Goal: Navigation & Orientation: Find specific page/section

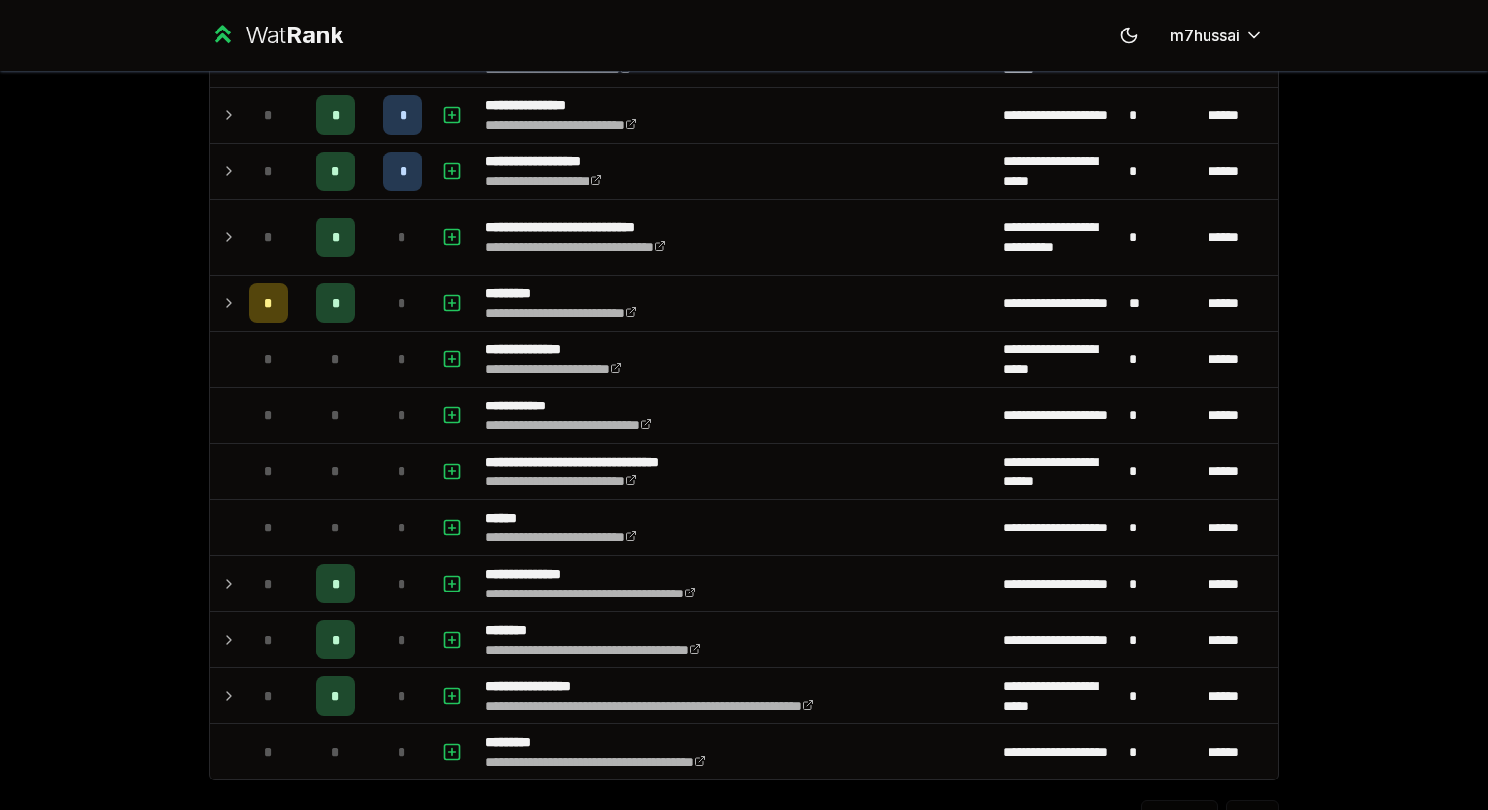
scroll to position [2315, 0]
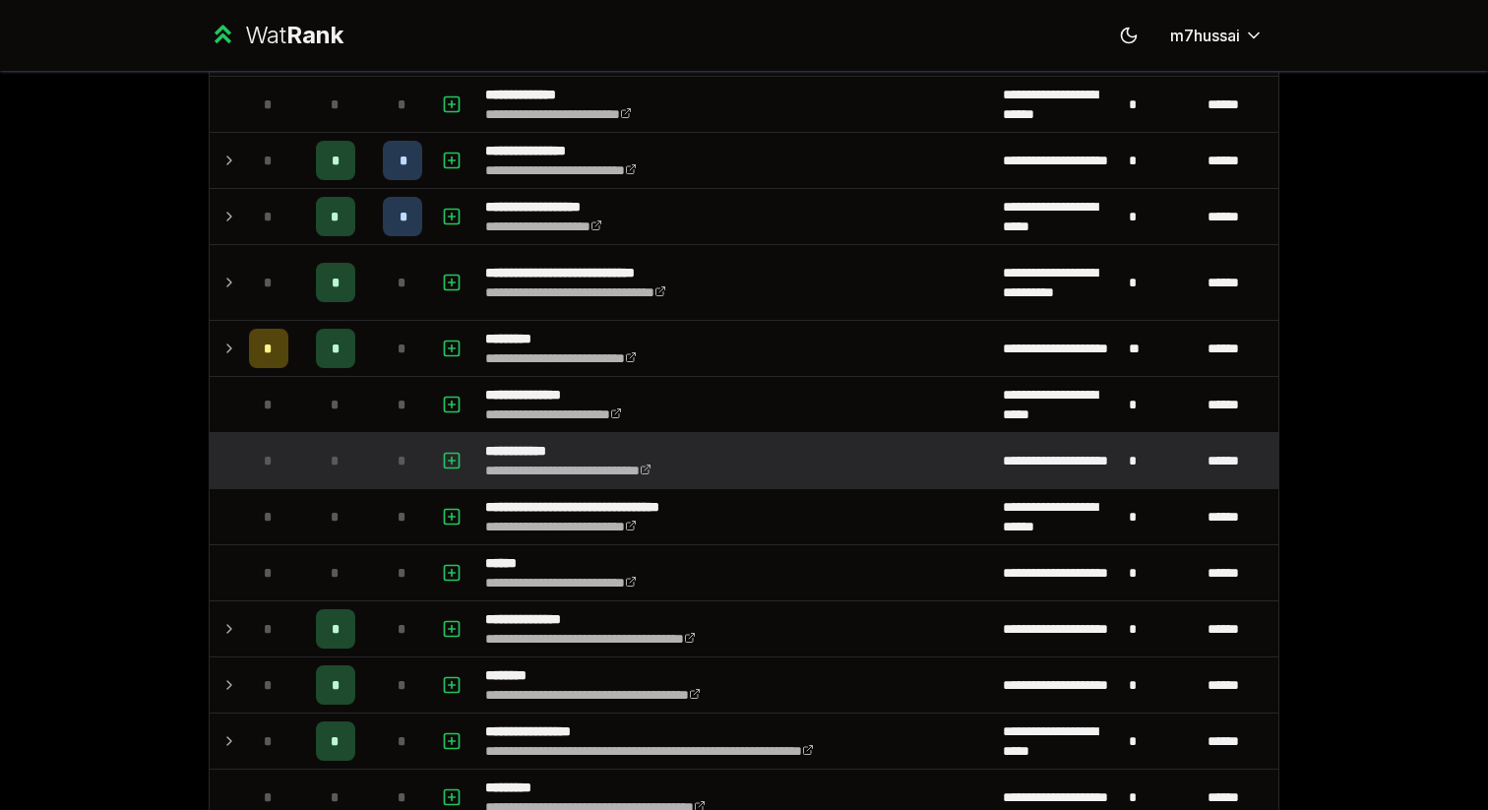
click at [231, 454] on td at bounding box center [225, 460] width 31 height 55
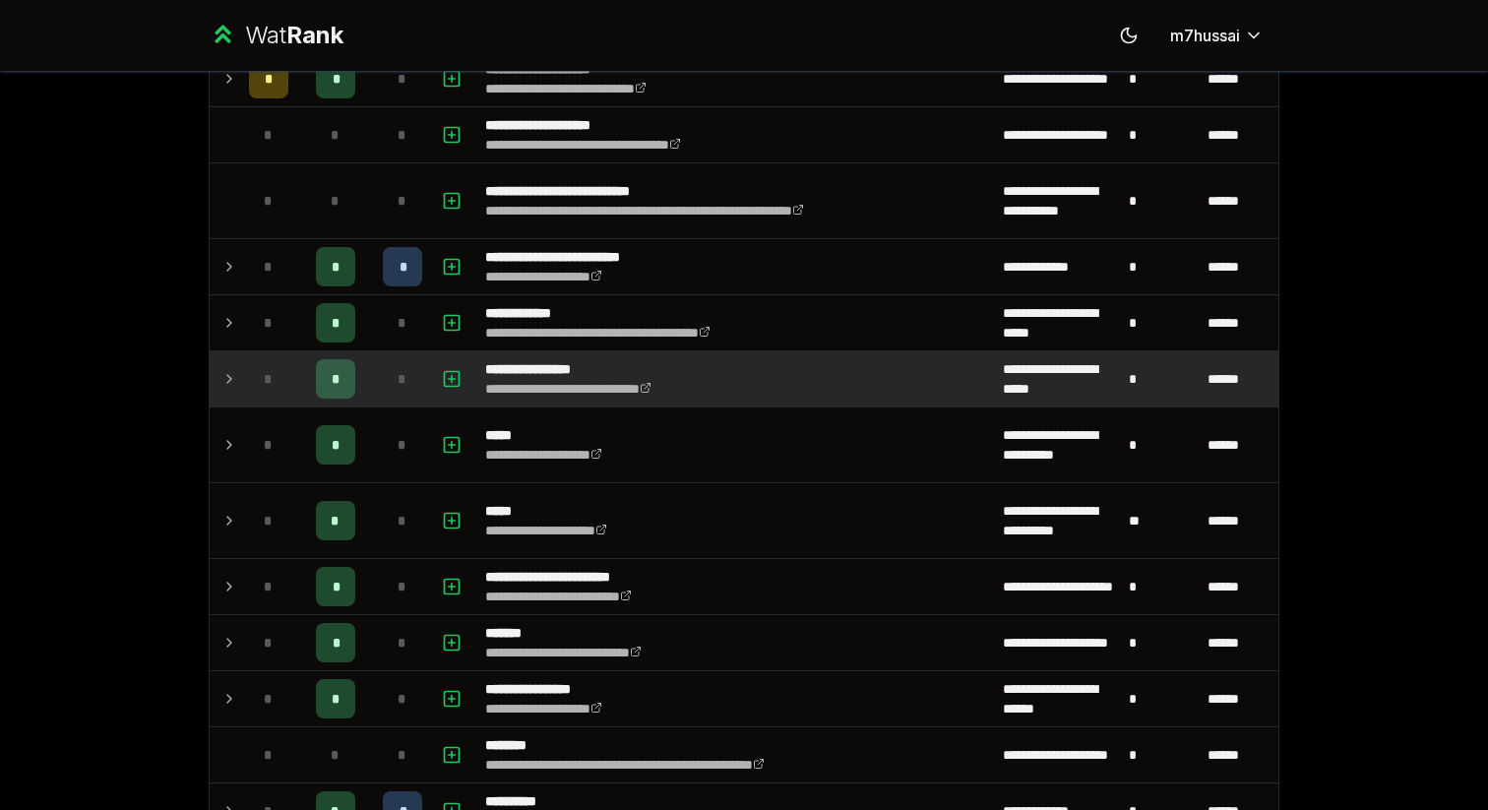
scroll to position [931, 0]
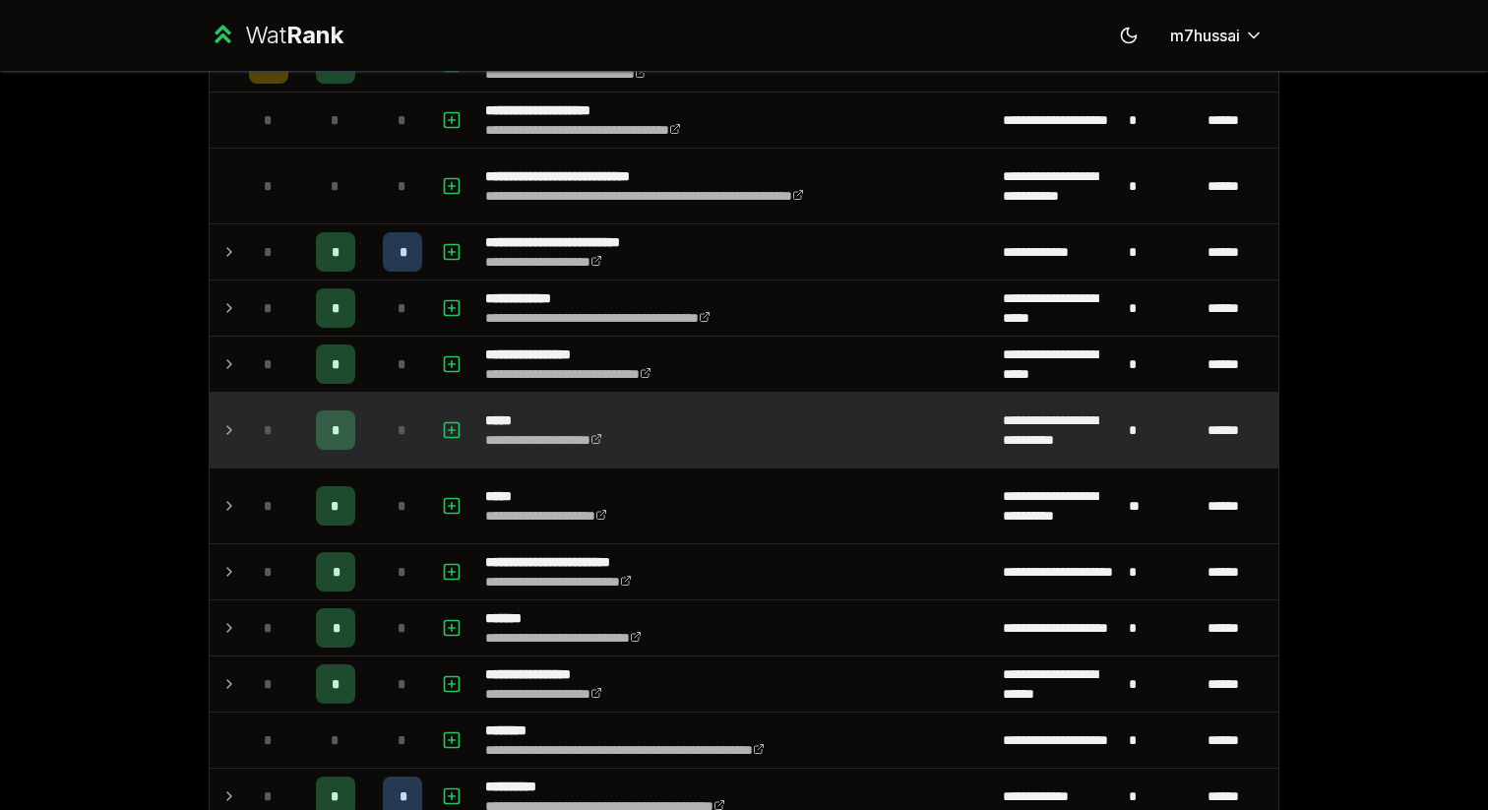
click at [229, 459] on td at bounding box center [225, 430] width 31 height 75
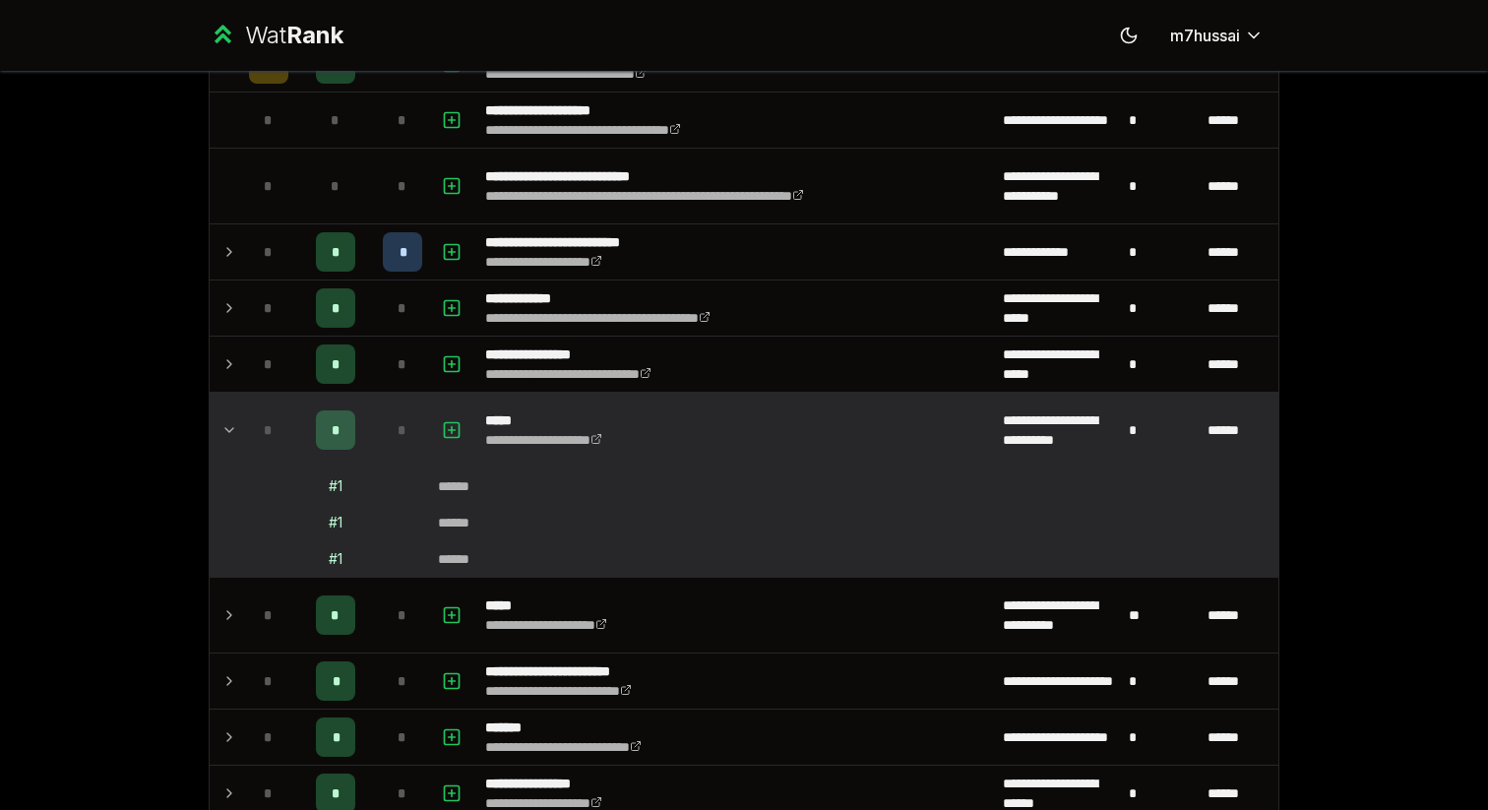
click at [228, 451] on td at bounding box center [225, 430] width 31 height 75
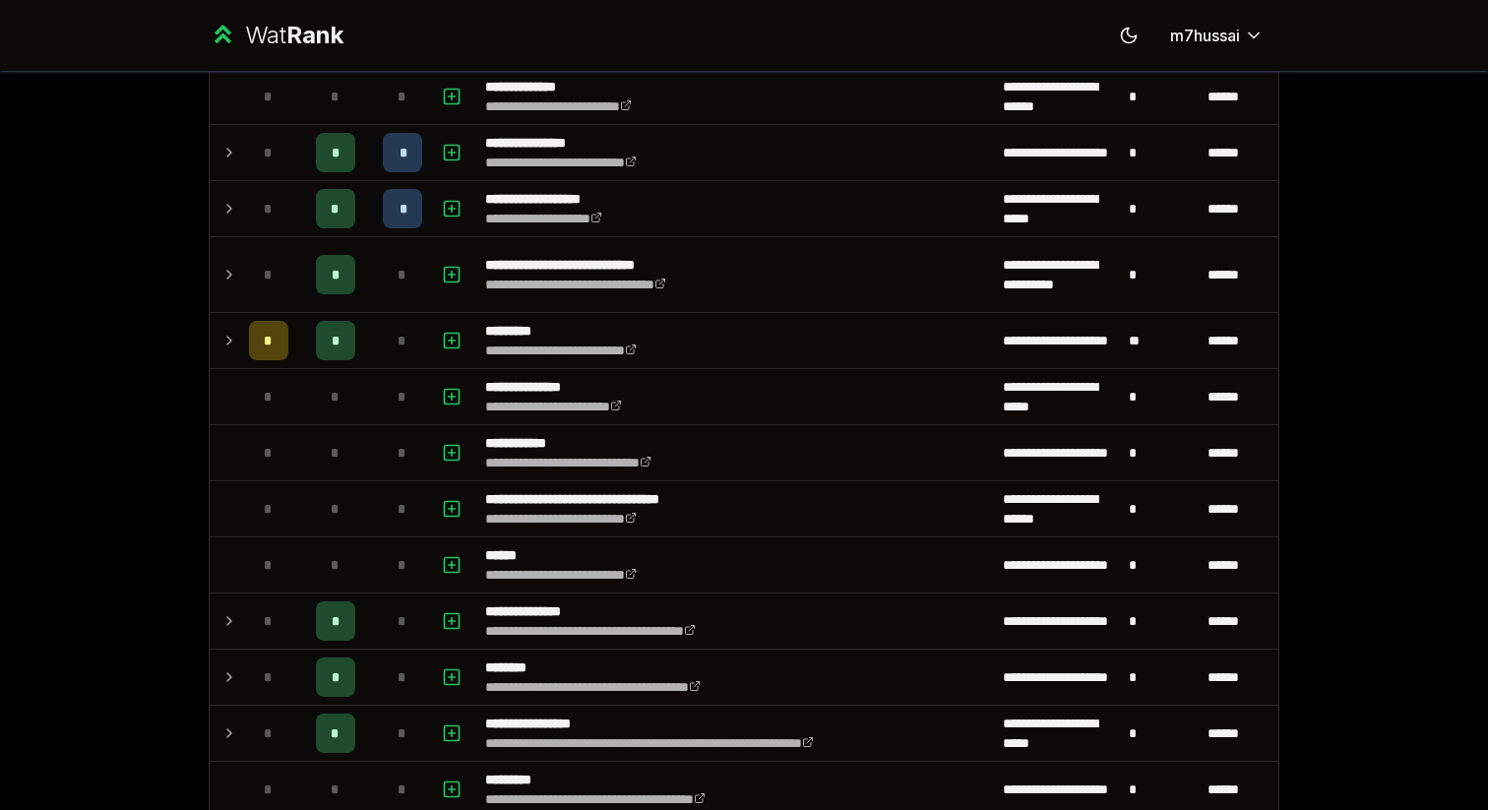
scroll to position [2327, 0]
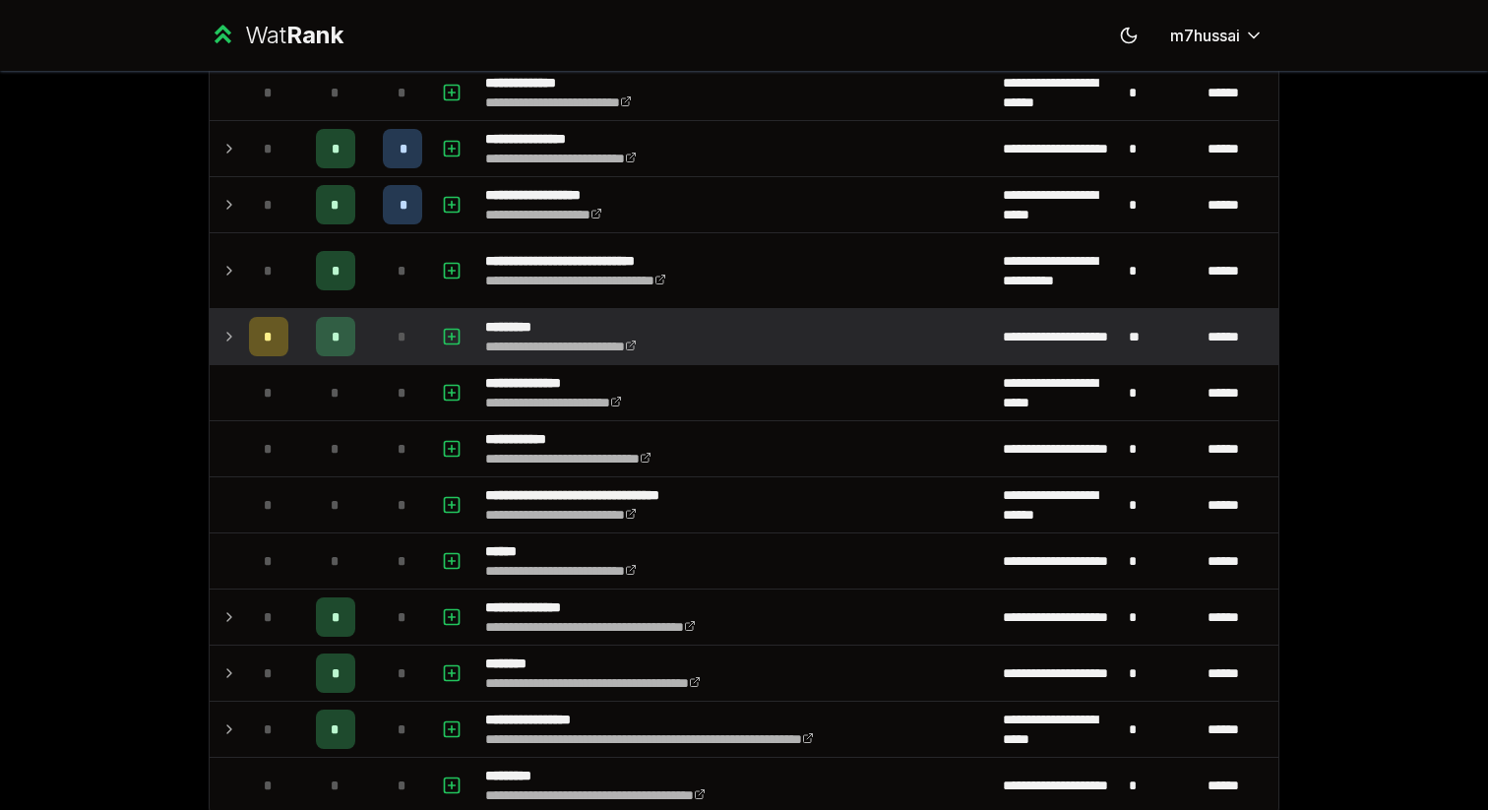
click at [250, 341] on div "*" at bounding box center [268, 336] width 39 height 39
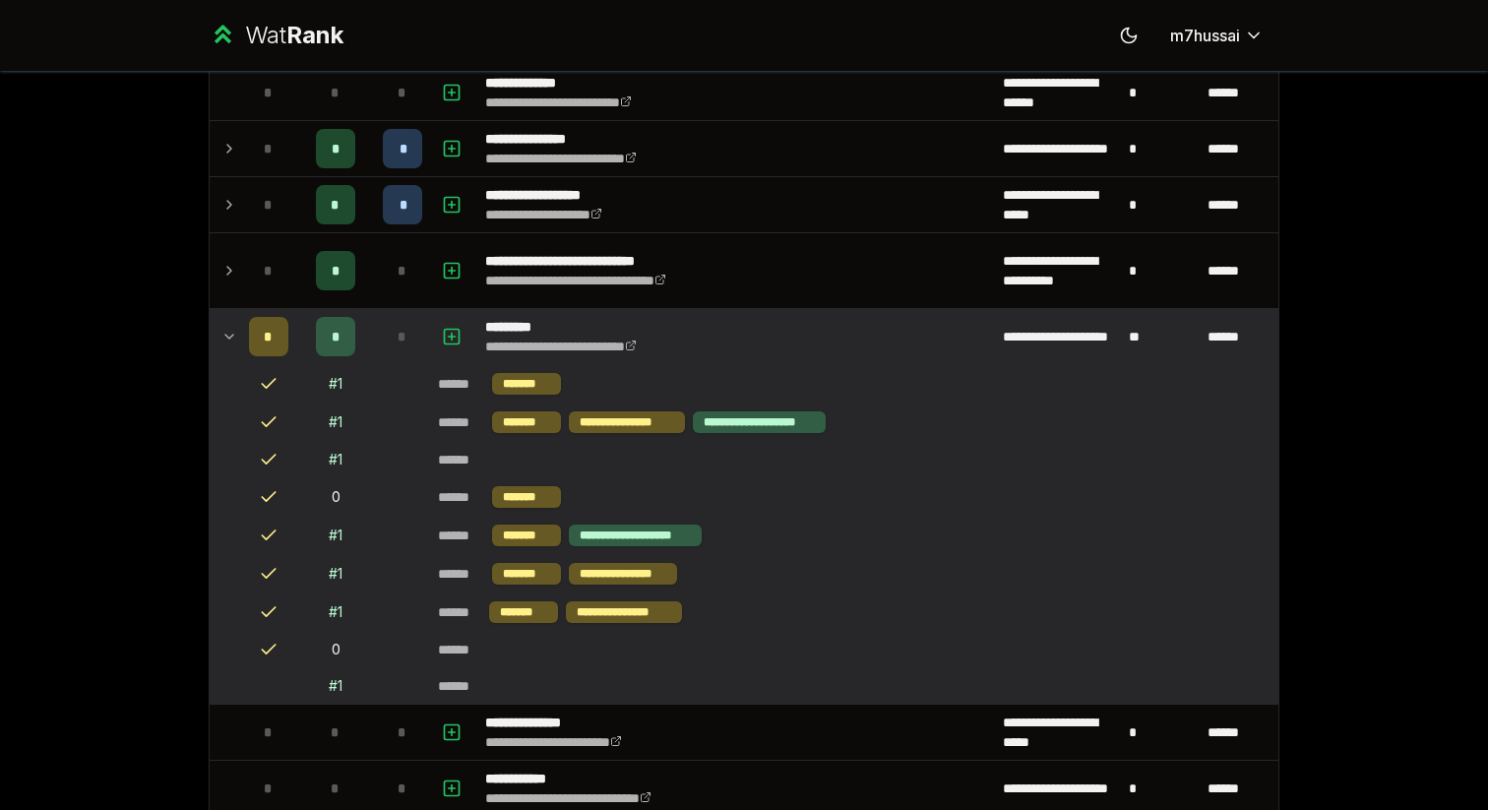
click at [264, 332] on span "*" at bounding box center [268, 337] width 9 height 20
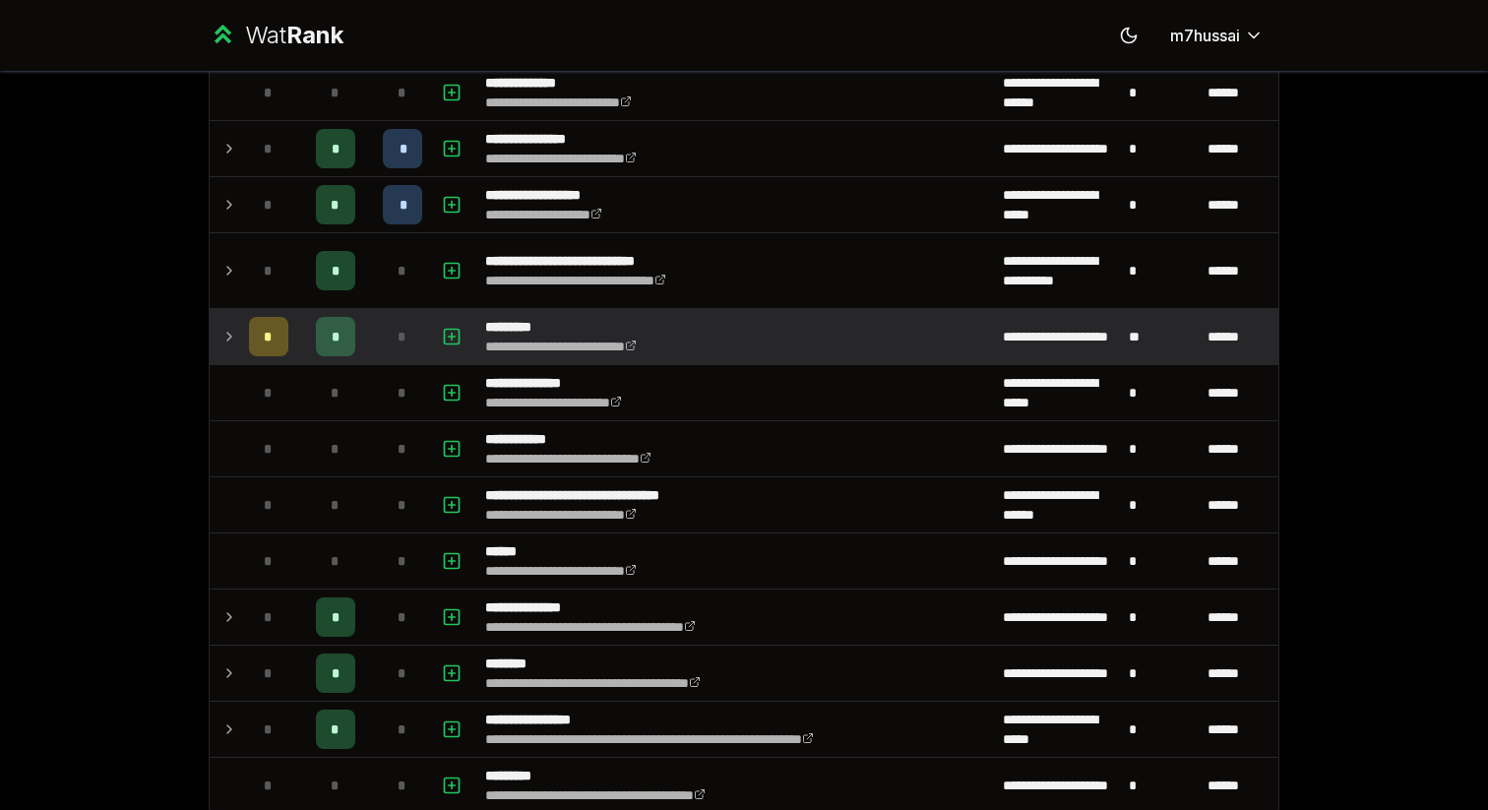
scroll to position [2453, 0]
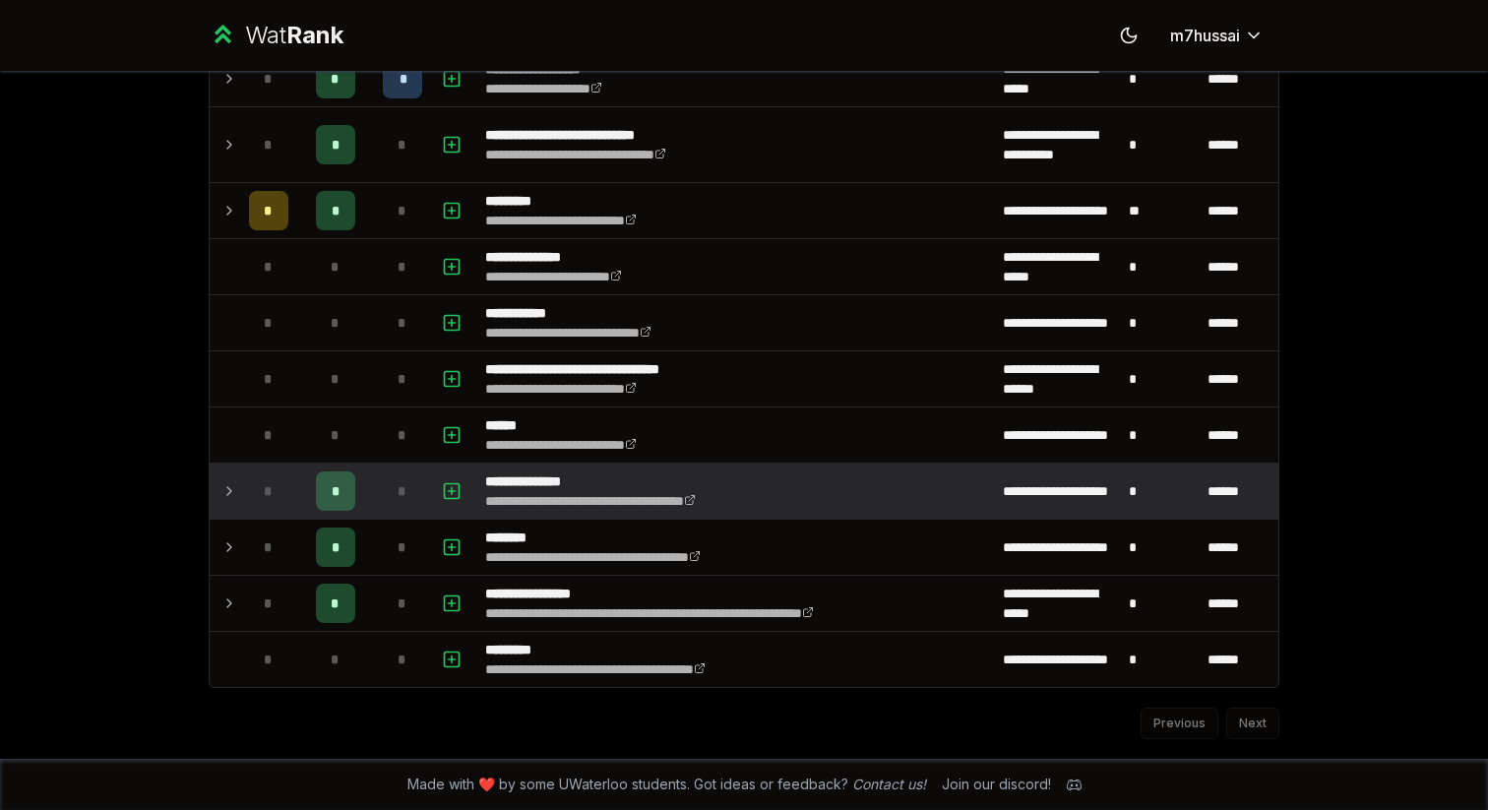
click at [240, 498] on td at bounding box center [225, 490] width 31 height 55
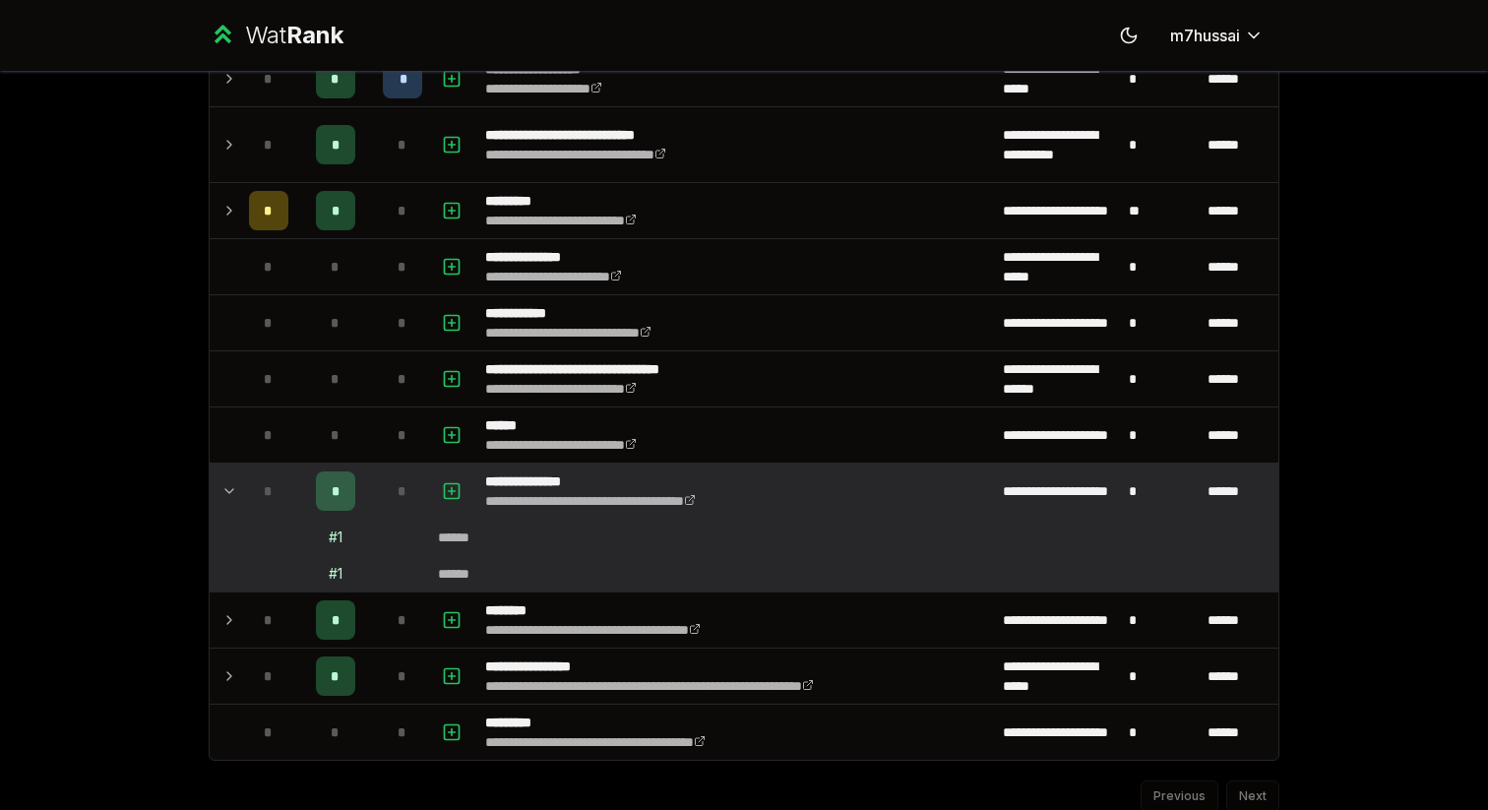
click at [239, 497] on td at bounding box center [225, 490] width 31 height 55
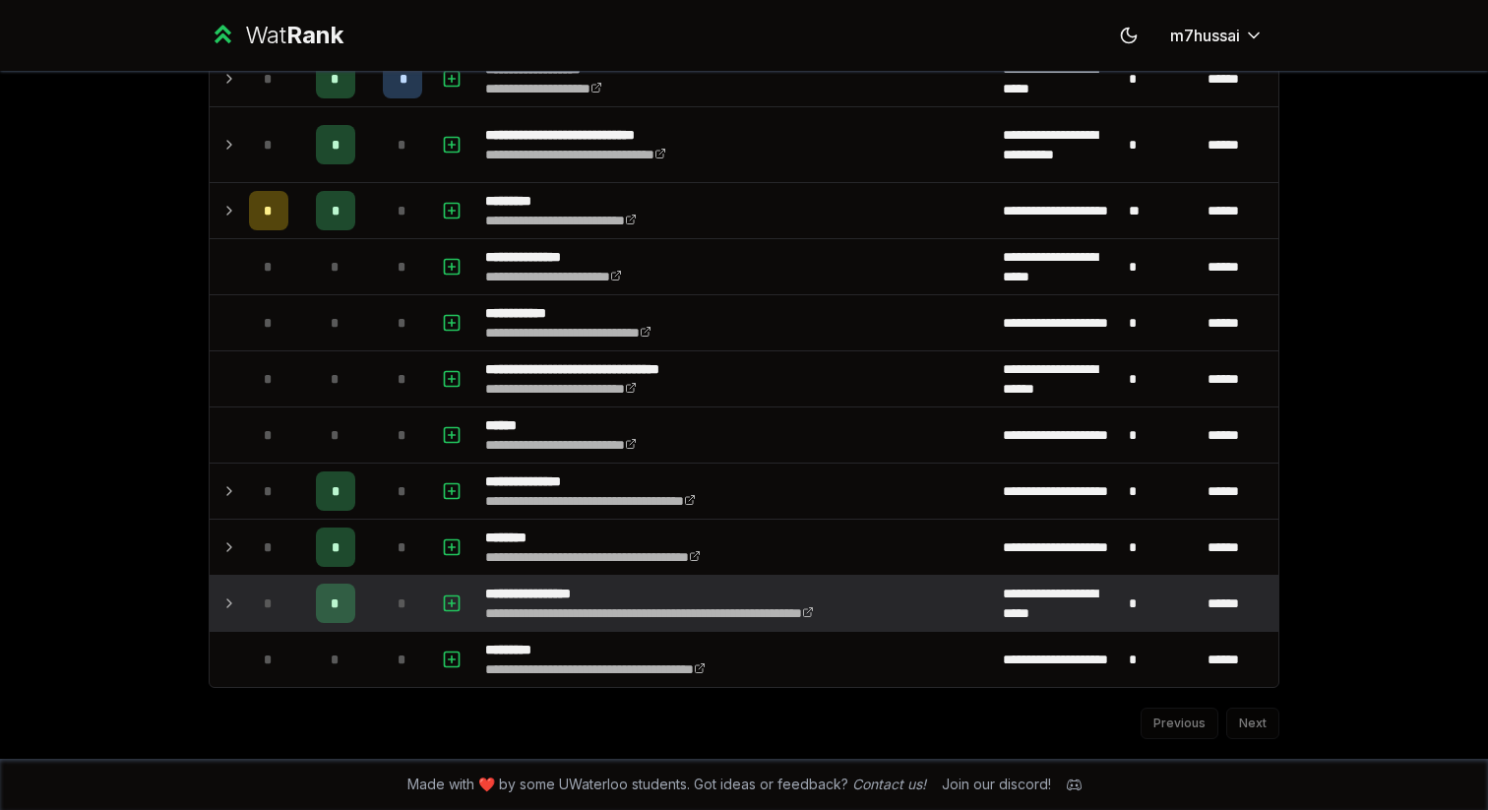
click at [239, 583] on td at bounding box center [225, 603] width 31 height 55
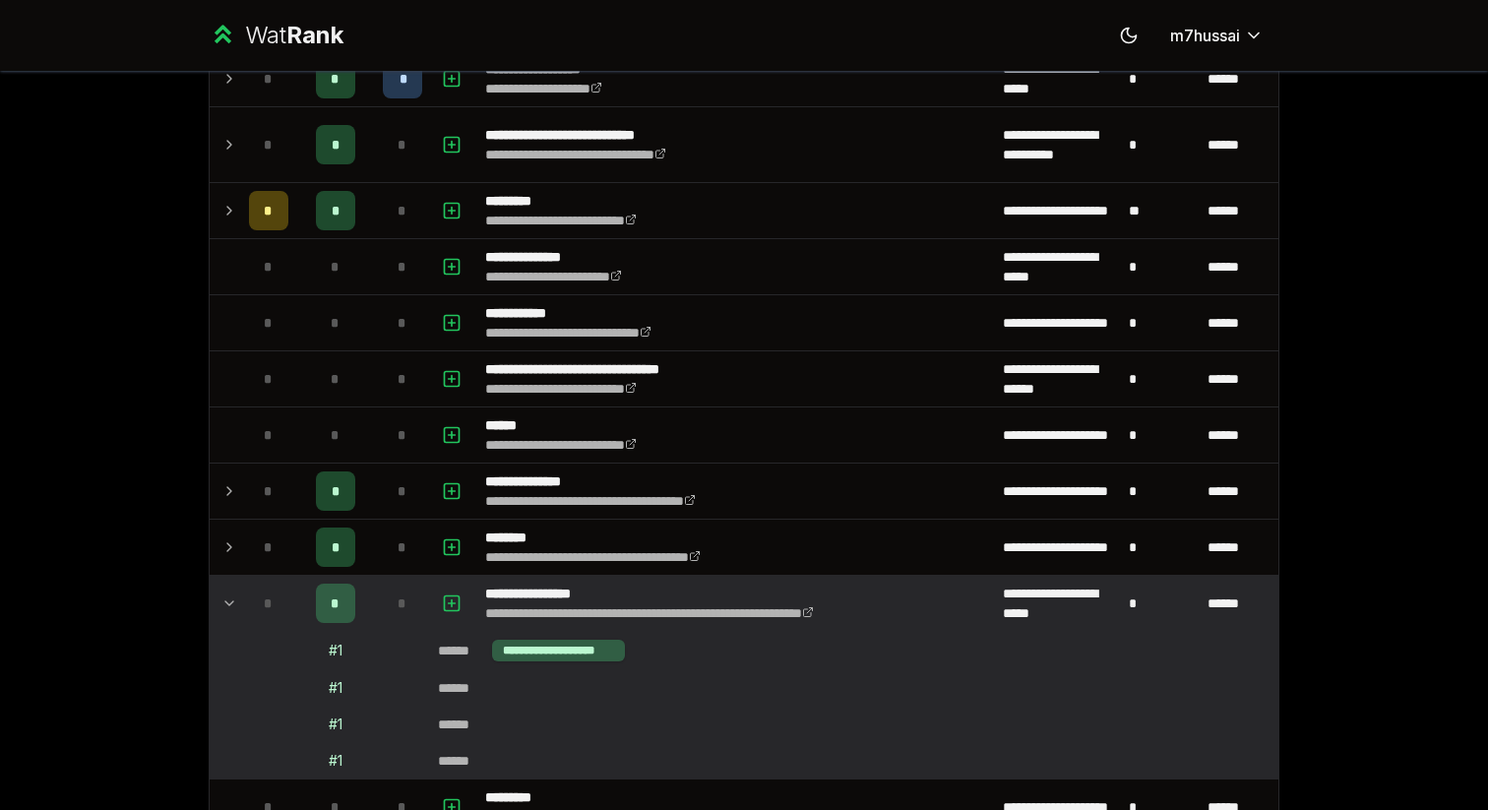
click at [246, 601] on td "*" at bounding box center [268, 603] width 55 height 55
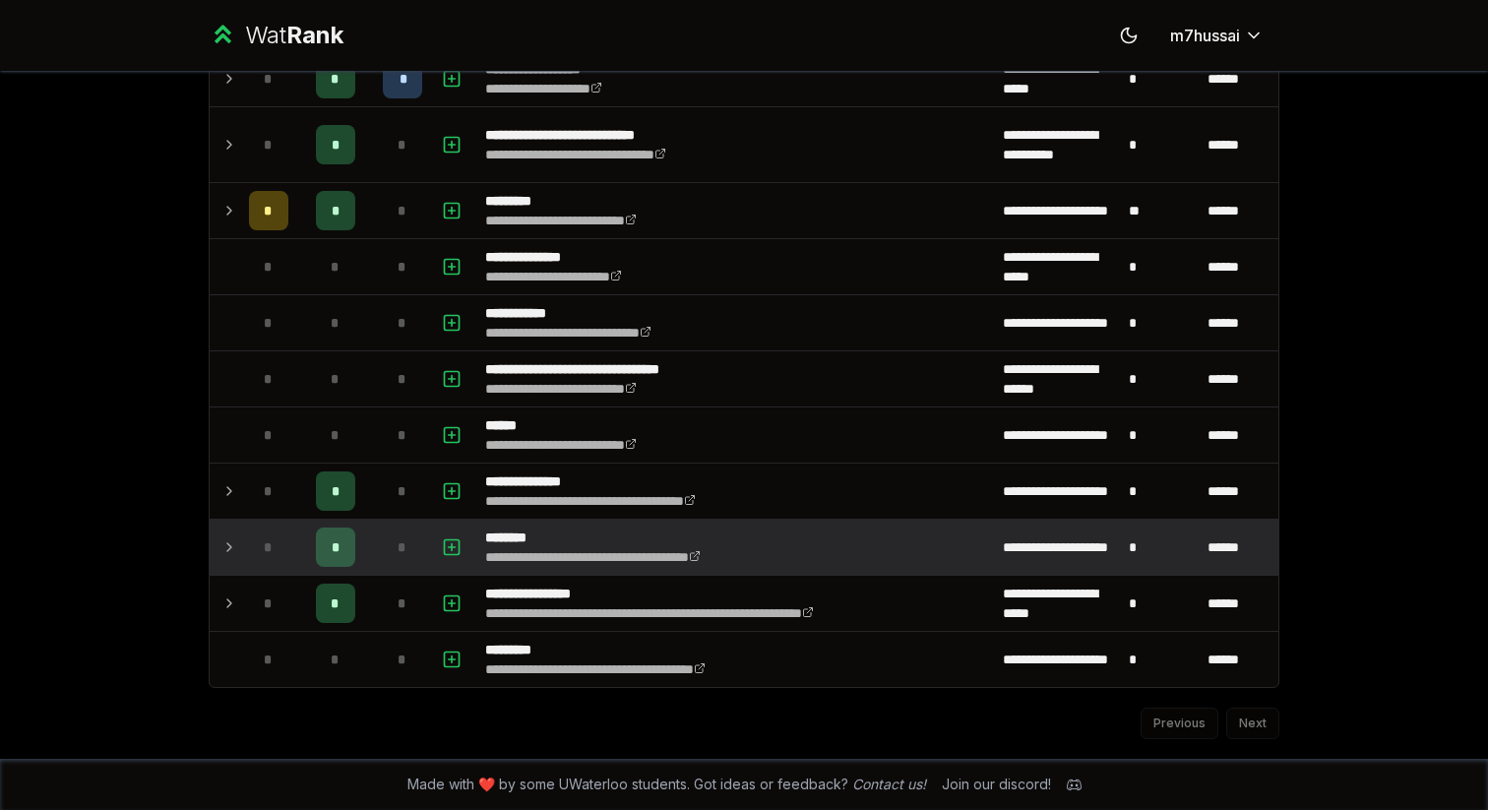
click at [246, 569] on td "*" at bounding box center [268, 547] width 55 height 55
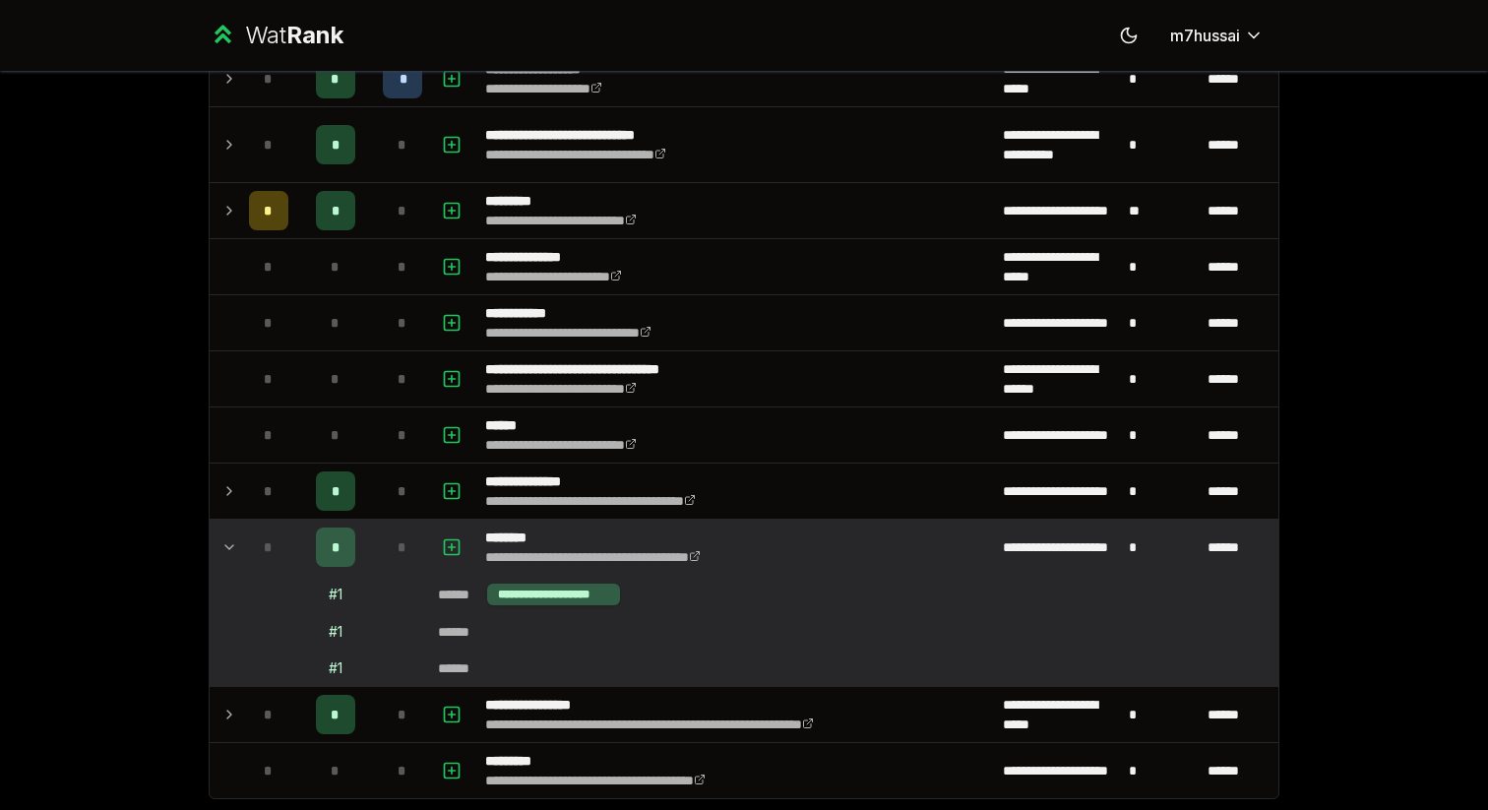
click at [246, 566] on td "*" at bounding box center [268, 547] width 55 height 55
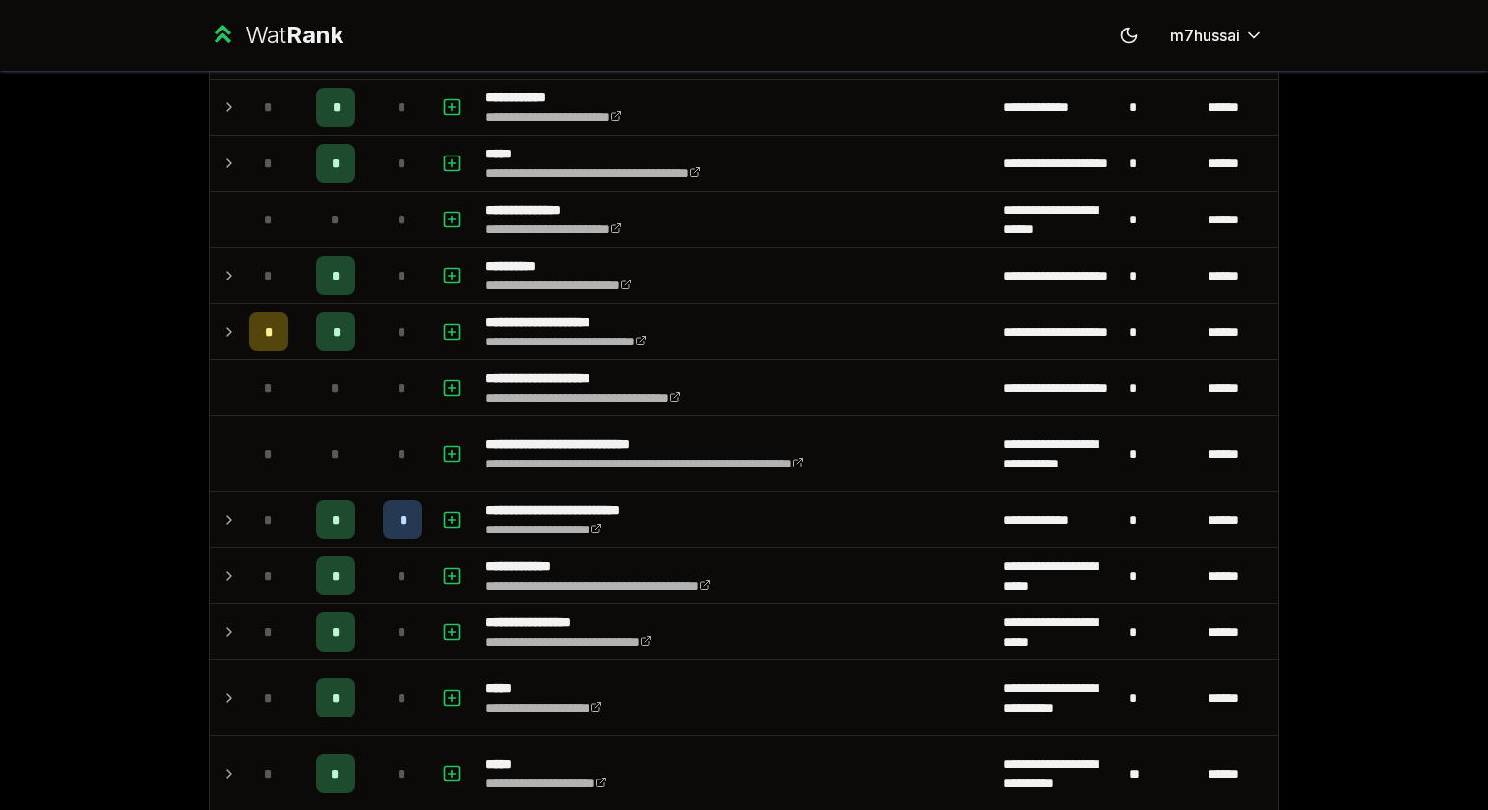
scroll to position [0, 0]
